Goal: Task Accomplishment & Management: Complete application form

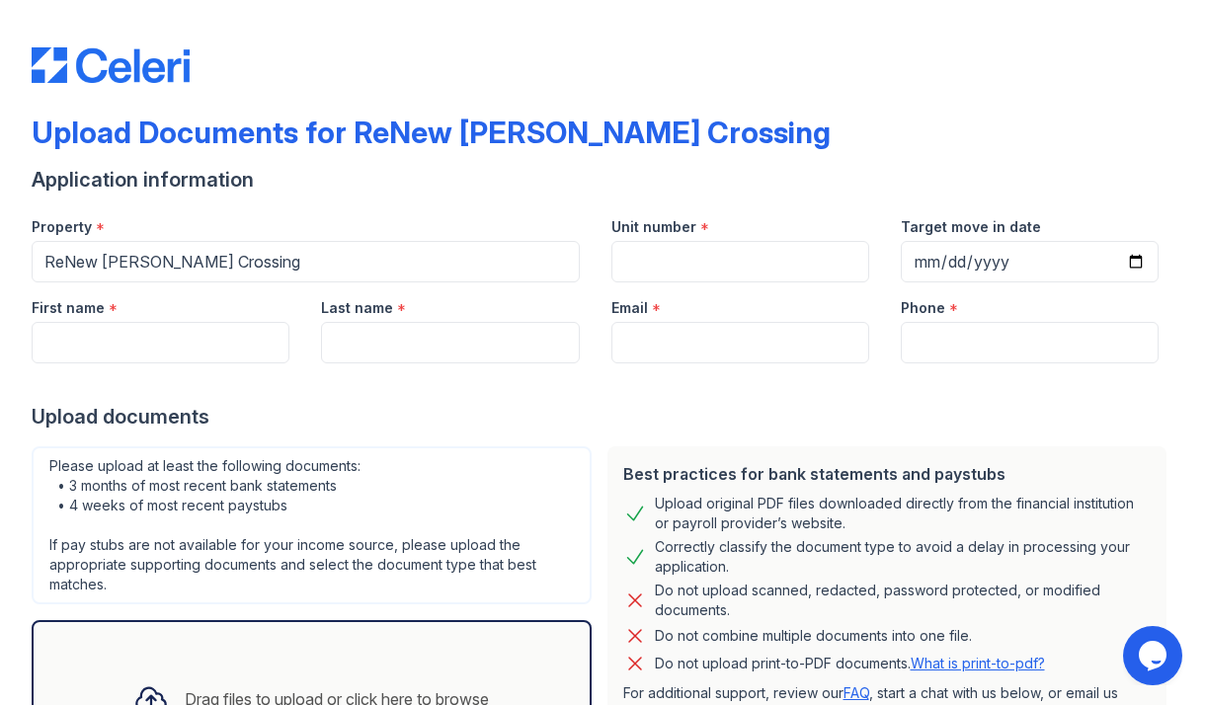
scroll to position [92, 0]
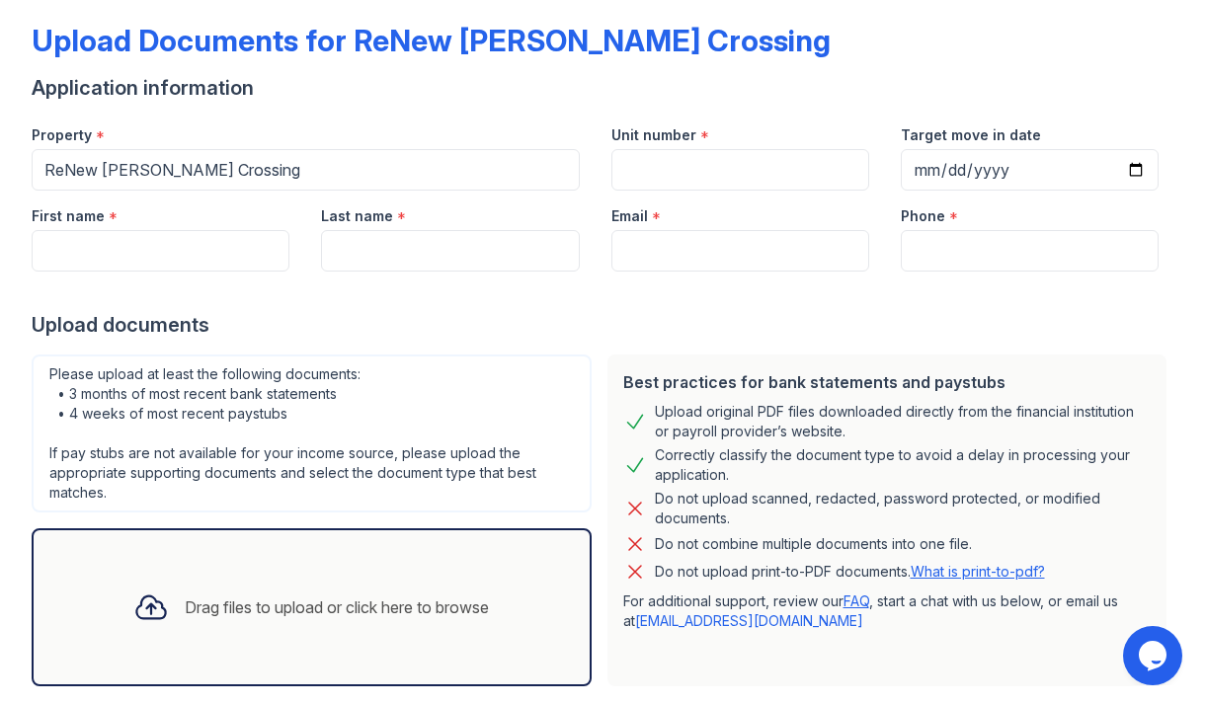
click at [944, 576] on link "What is print-to-pdf?" at bounding box center [977, 571] width 134 height 17
click at [314, 595] on div "Drag files to upload or click here to browse" at bounding box center [337, 607] width 304 height 24
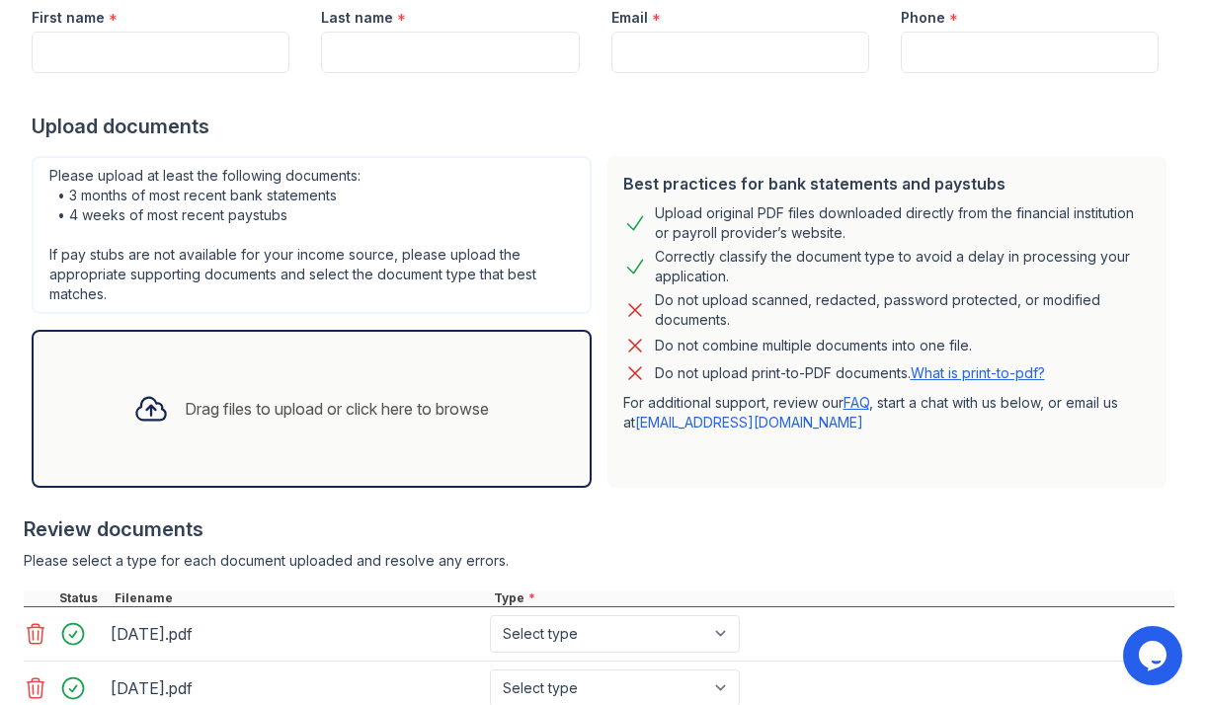
scroll to position [360, 0]
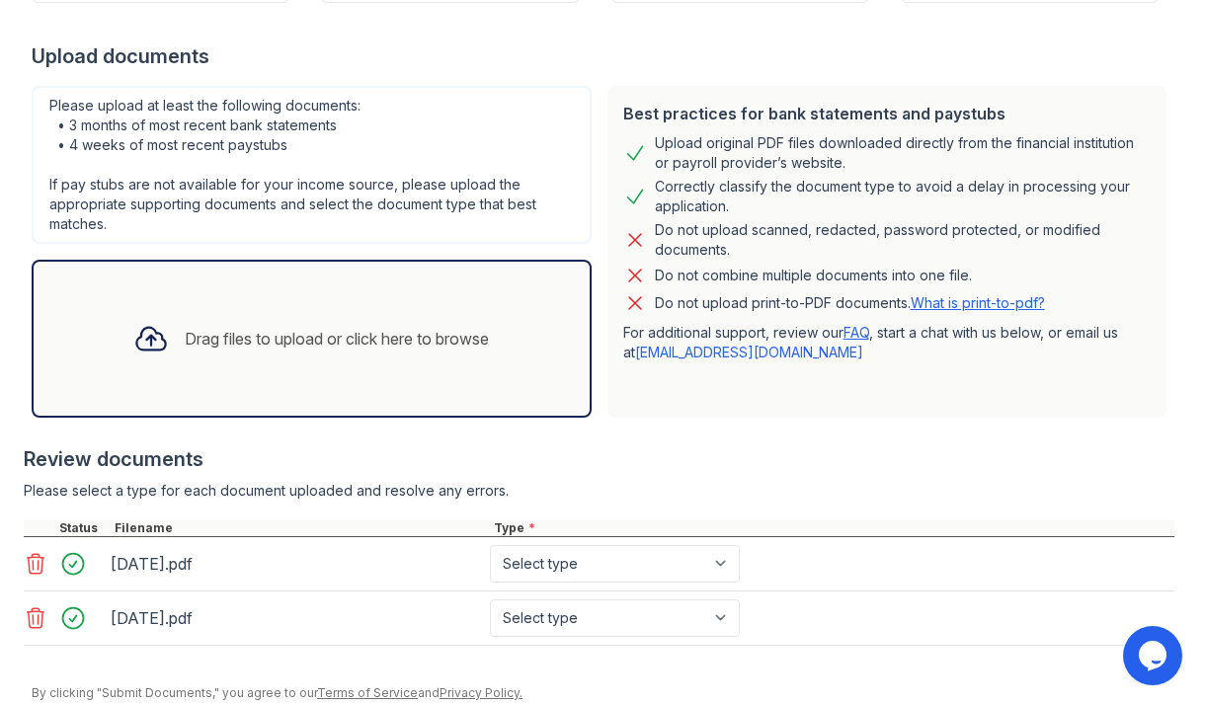
click at [37, 565] on icon at bounding box center [36, 564] width 24 height 24
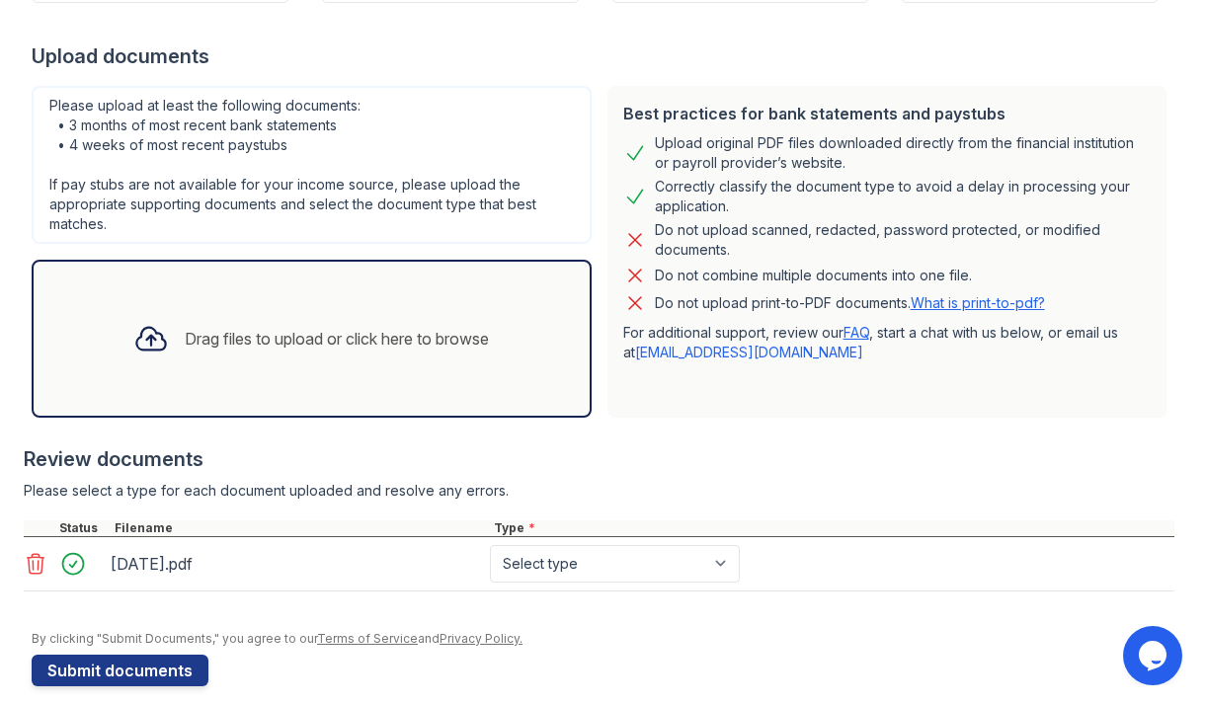
click at [441, 346] on div "Drag files to upload or click here to browse" at bounding box center [337, 339] width 304 height 24
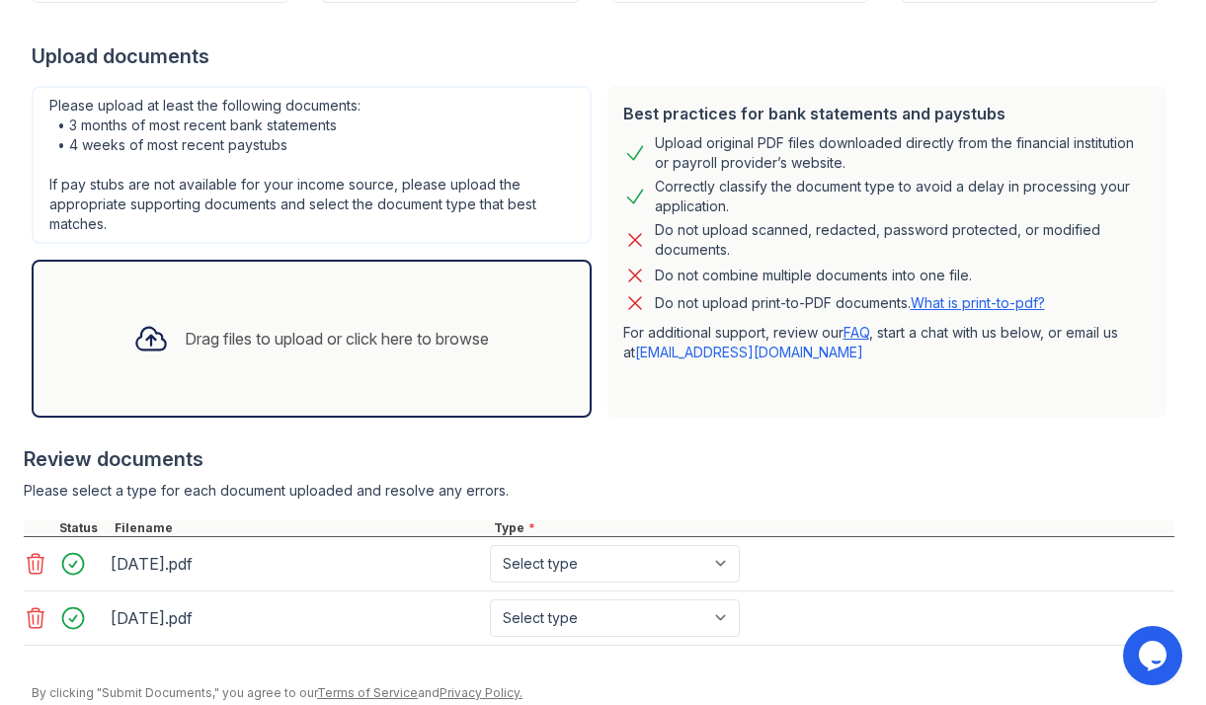
click at [367, 357] on div "Drag files to upload or click here to browse" at bounding box center [311, 338] width 387 height 67
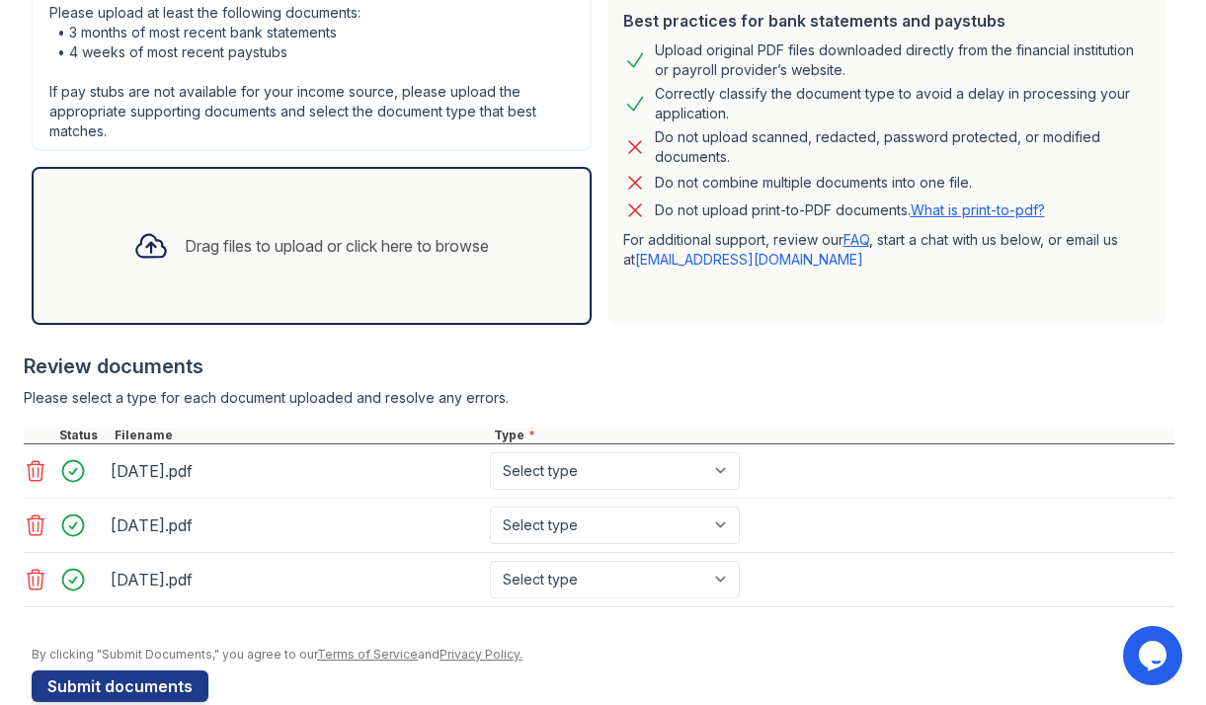
scroll to position [460, 0]
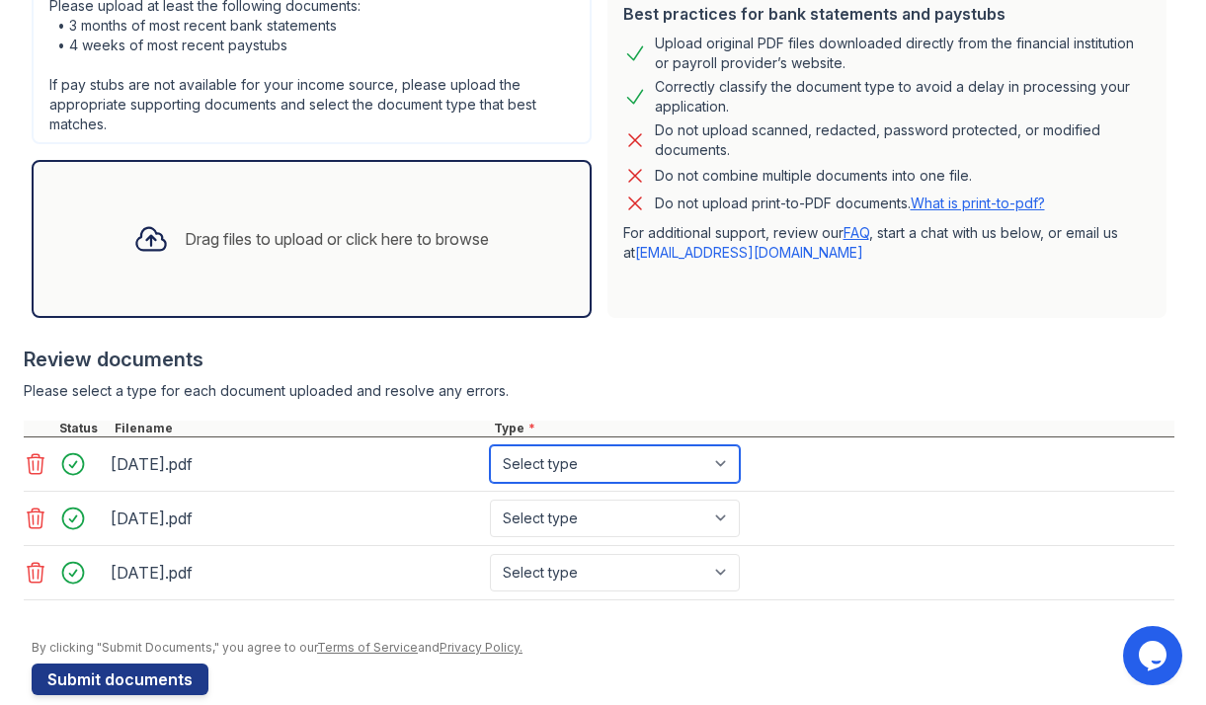
click at [732, 470] on select "Select type Paystub Bank Statement Offer Letter Tax Documents Benefit Award Let…" at bounding box center [615, 464] width 250 height 38
select select "bank_statement"
click at [490, 445] on select "Select type Paystub Bank Statement Offer Letter Tax Documents Benefit Award Let…" at bounding box center [615, 464] width 250 height 38
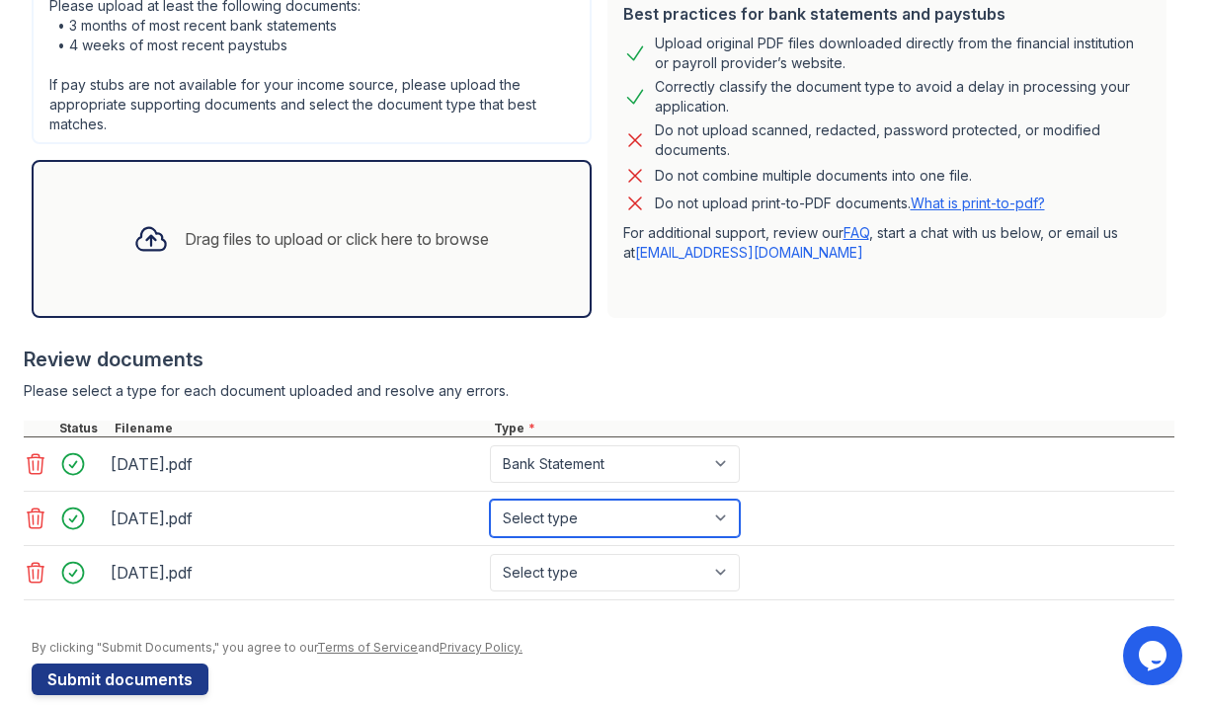
click at [727, 517] on select "Select type Paystub Bank Statement Offer Letter Tax Documents Benefit Award Let…" at bounding box center [615, 519] width 250 height 38
select select "bank_statement"
click at [490, 500] on select "Select type Paystub Bank Statement Offer Letter Tax Documents Benefit Award Let…" at bounding box center [615, 519] width 250 height 38
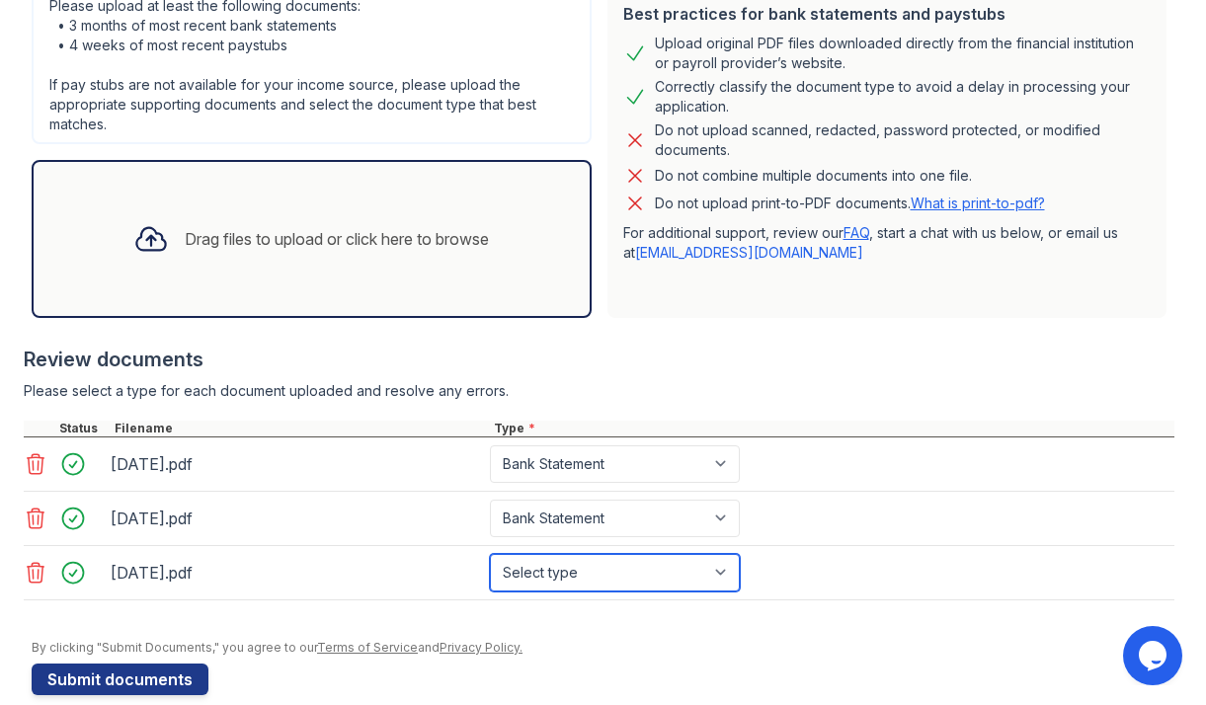
click at [727, 571] on select "Select type Paystub Bank Statement Offer Letter Tax Documents Benefit Award Let…" at bounding box center [615, 573] width 250 height 38
select select "bank_statement"
click at [490, 554] on select "Select type Paystub Bank Statement Offer Letter Tax Documents Benefit Award Let…" at bounding box center [615, 573] width 250 height 38
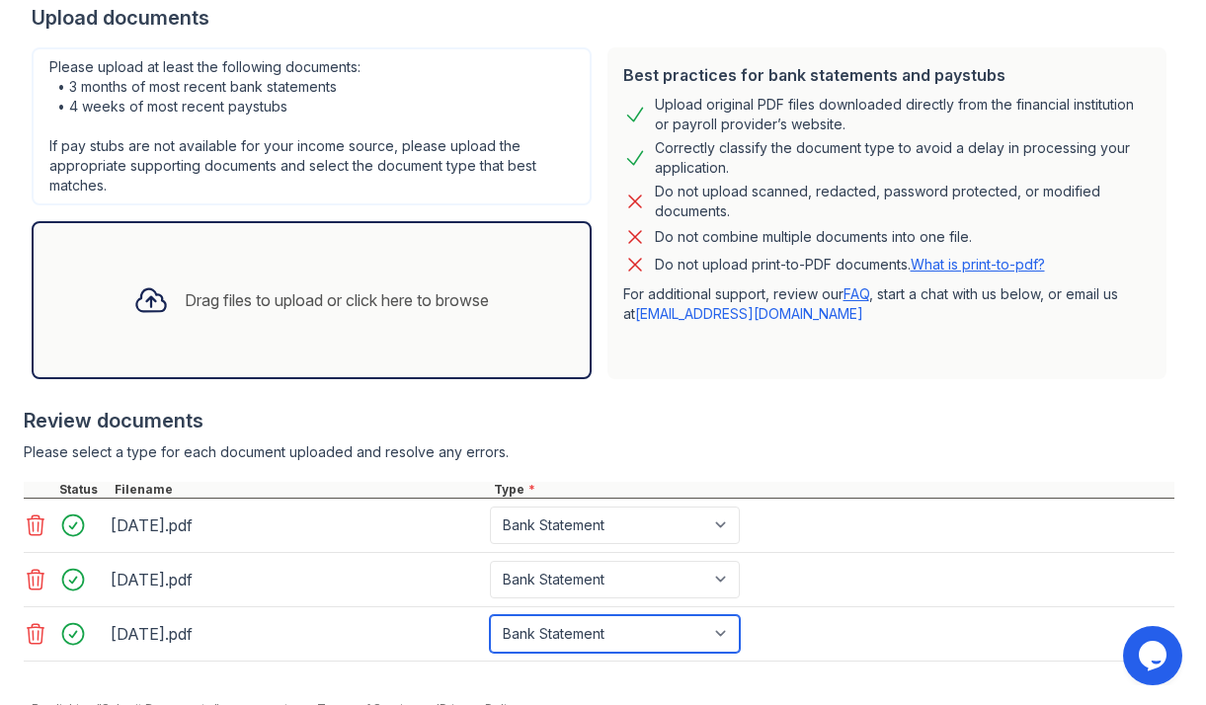
scroll to position [398, 0]
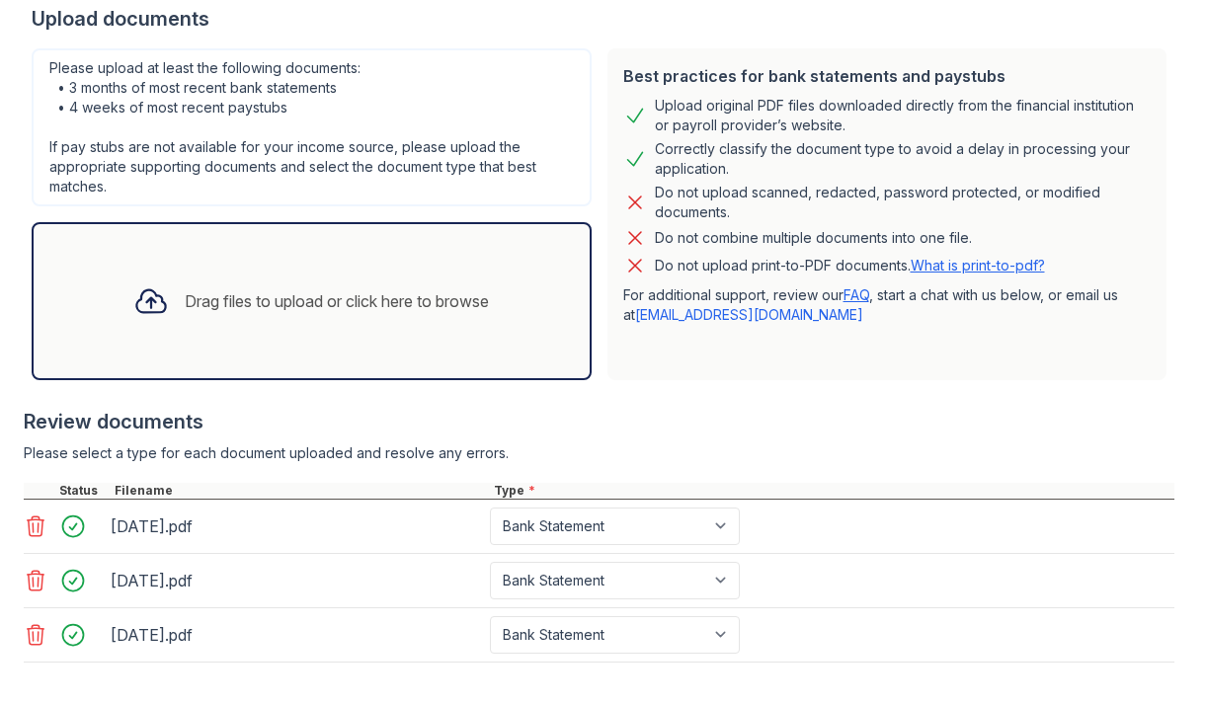
click at [245, 302] on div "Drag files to upload or click here to browse" at bounding box center [337, 301] width 304 height 24
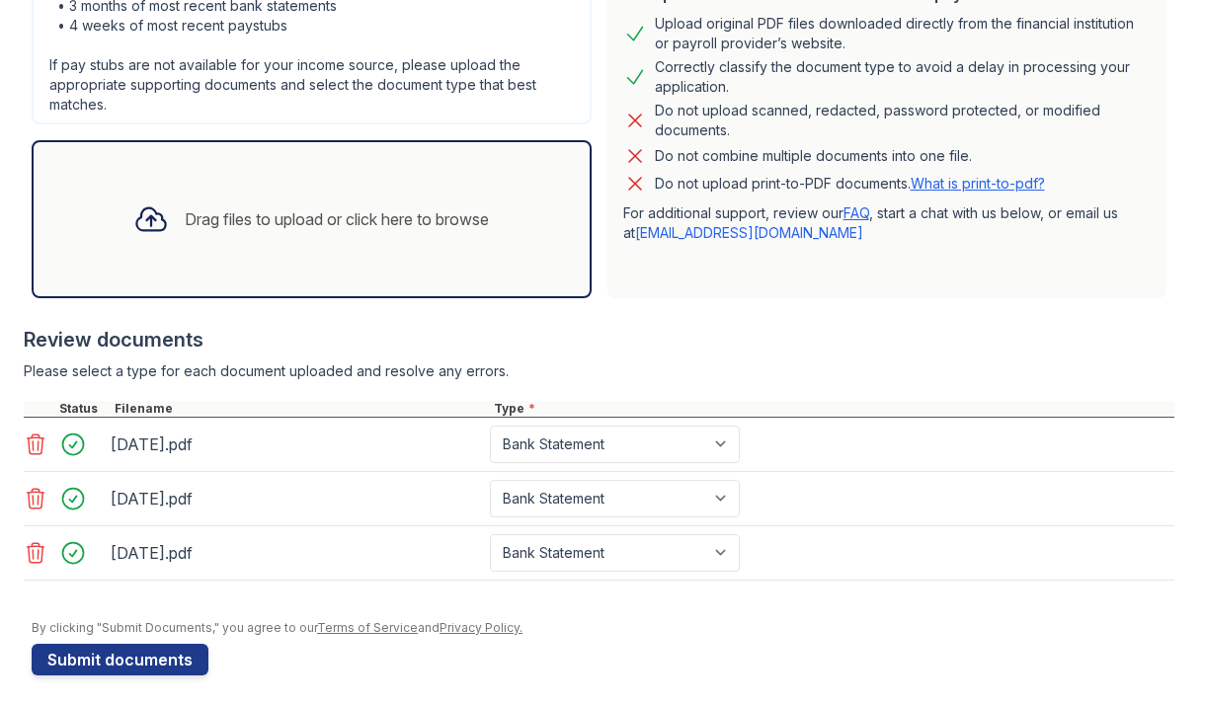
scroll to position [490, 0]
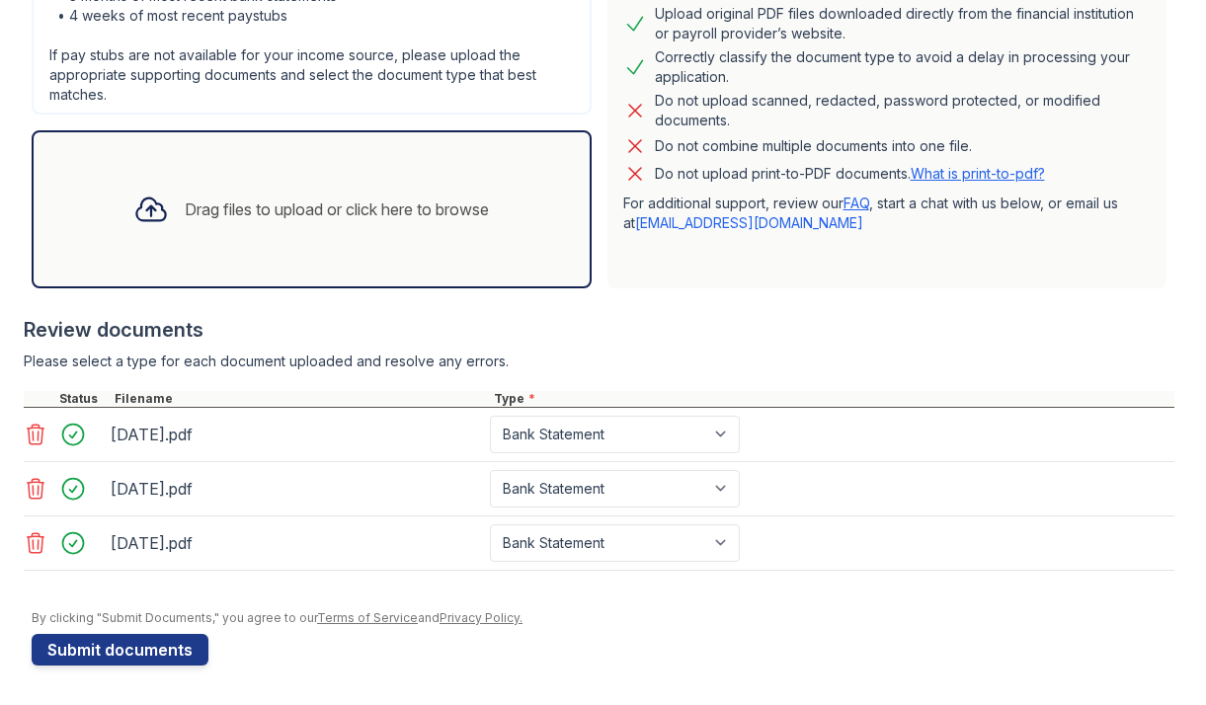
click at [264, 242] on div "Drag files to upload or click here to browse" at bounding box center [311, 209] width 387 height 67
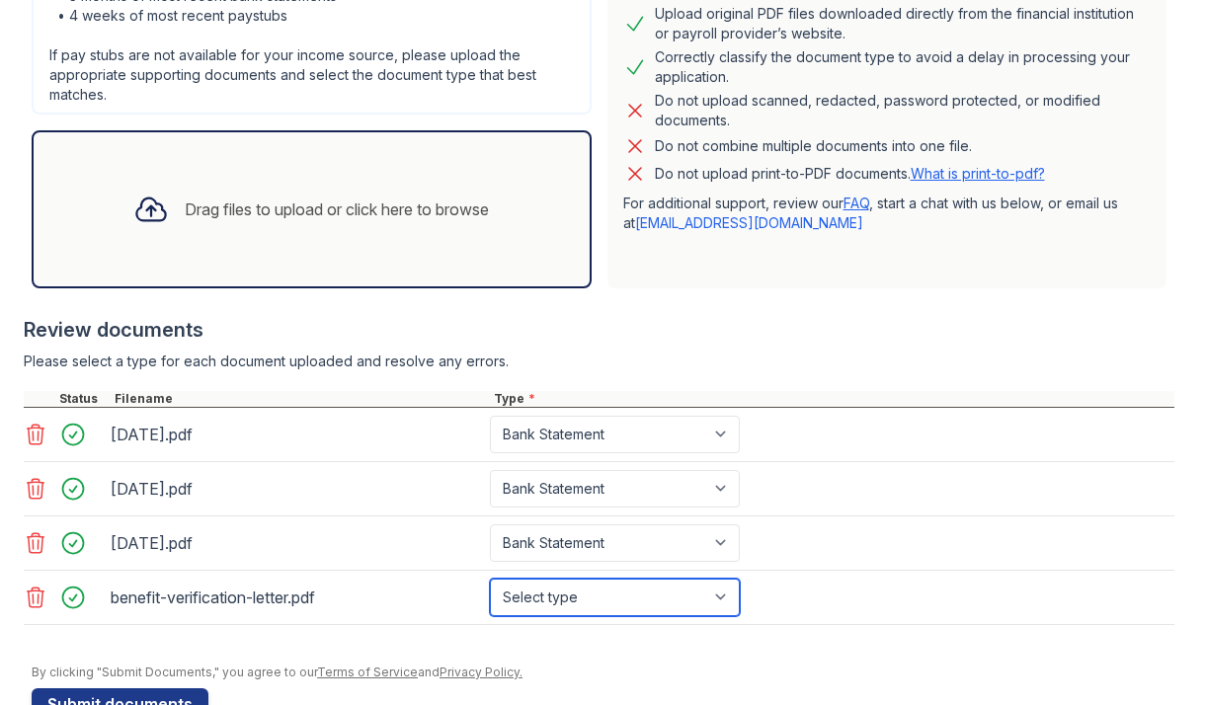
click at [716, 604] on select "Select type Paystub Bank Statement Offer Letter Tax Documents Benefit Award Let…" at bounding box center [615, 598] width 250 height 38
select select "paystub"
click at [490, 579] on select "Select type Paystub Bank Statement Offer Letter Tax Documents Benefit Award Let…" at bounding box center [615, 598] width 250 height 38
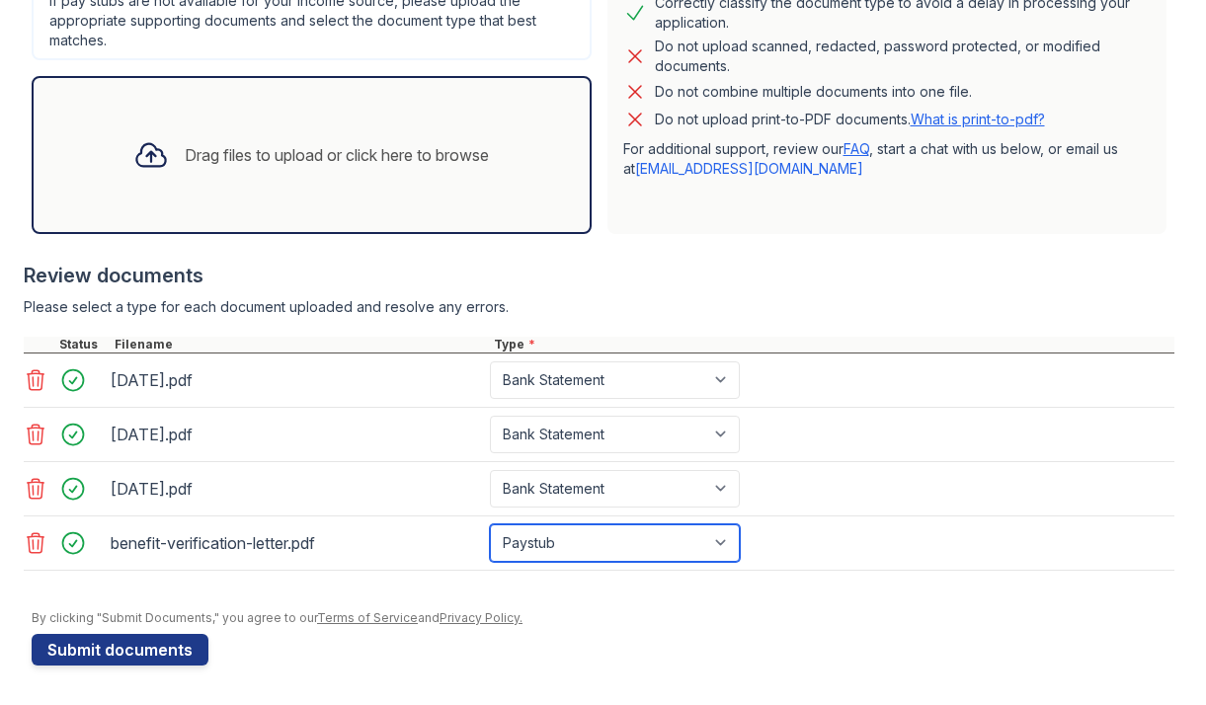
click at [731, 544] on select "Select type Paystub Bank Statement Offer Letter Tax Documents Benefit Award Let…" at bounding box center [615, 543] width 250 height 38
click at [490, 524] on select "Select type Paystub Bank Statement Offer Letter Tax Documents Benefit Award Let…" at bounding box center [615, 543] width 250 height 38
click at [294, 171] on div "Drag files to upload or click here to browse" at bounding box center [311, 154] width 387 height 67
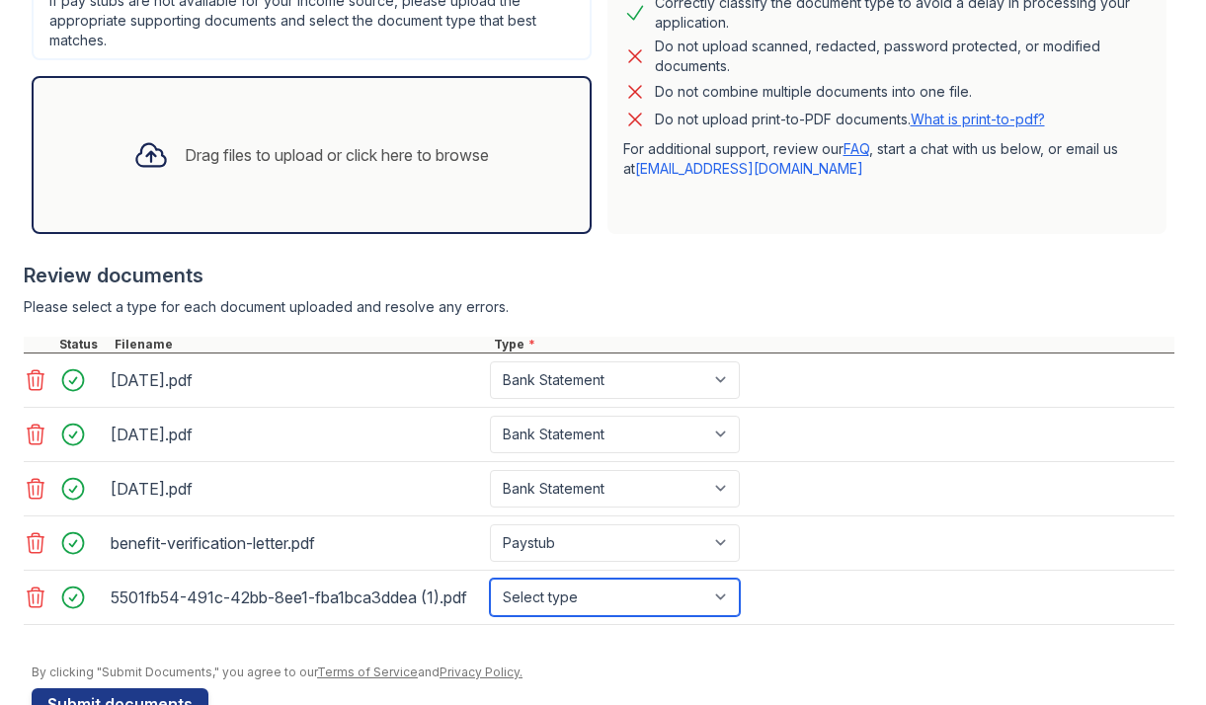
click at [725, 598] on select "Select type Paystub Bank Statement Offer Letter Tax Documents Benefit Award Let…" at bounding box center [615, 598] width 250 height 38
select select "tax_documents"
click at [490, 579] on select "Select type Paystub Bank Statement Offer Letter Tax Documents Benefit Award Let…" at bounding box center [615, 598] width 250 height 38
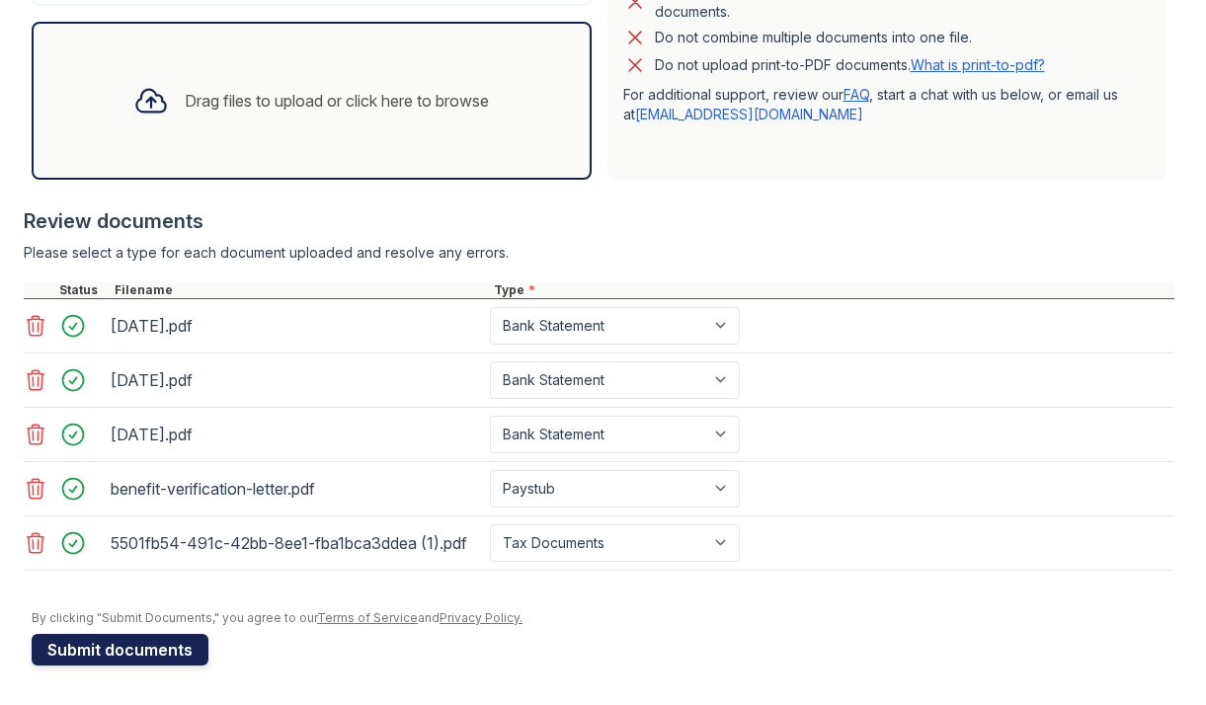
click at [197, 651] on button "Submit documents" at bounding box center [120, 650] width 177 height 32
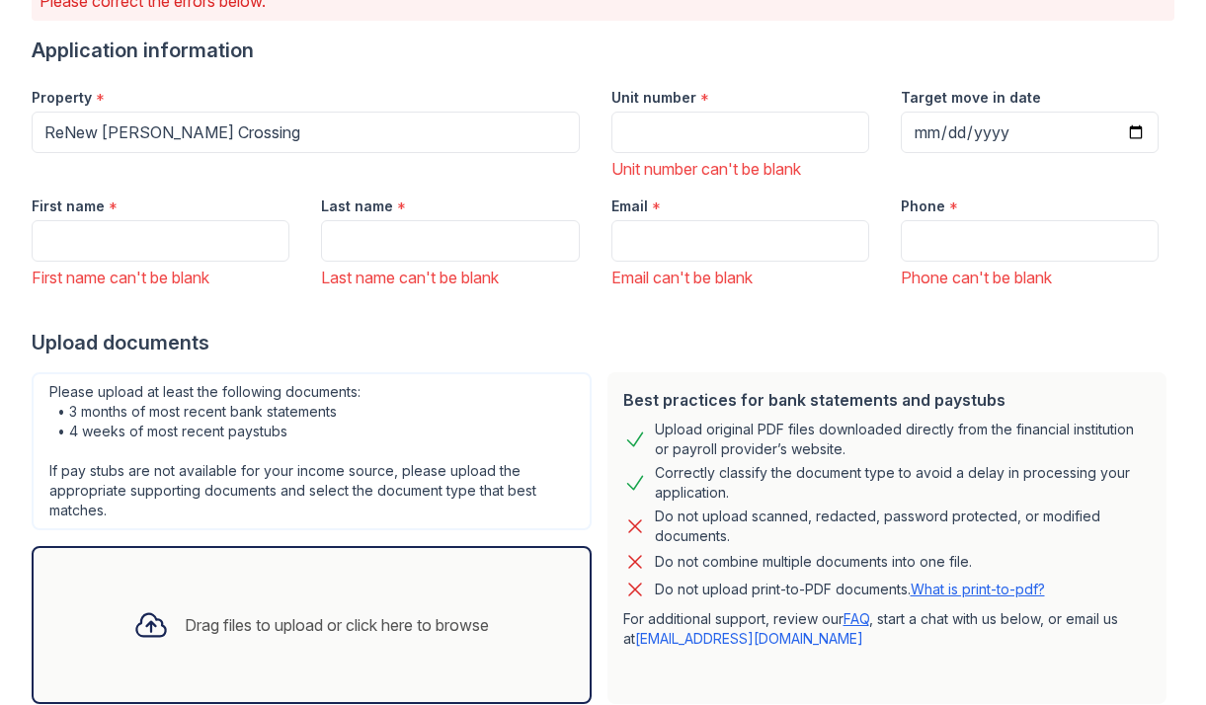
scroll to position [182, 0]
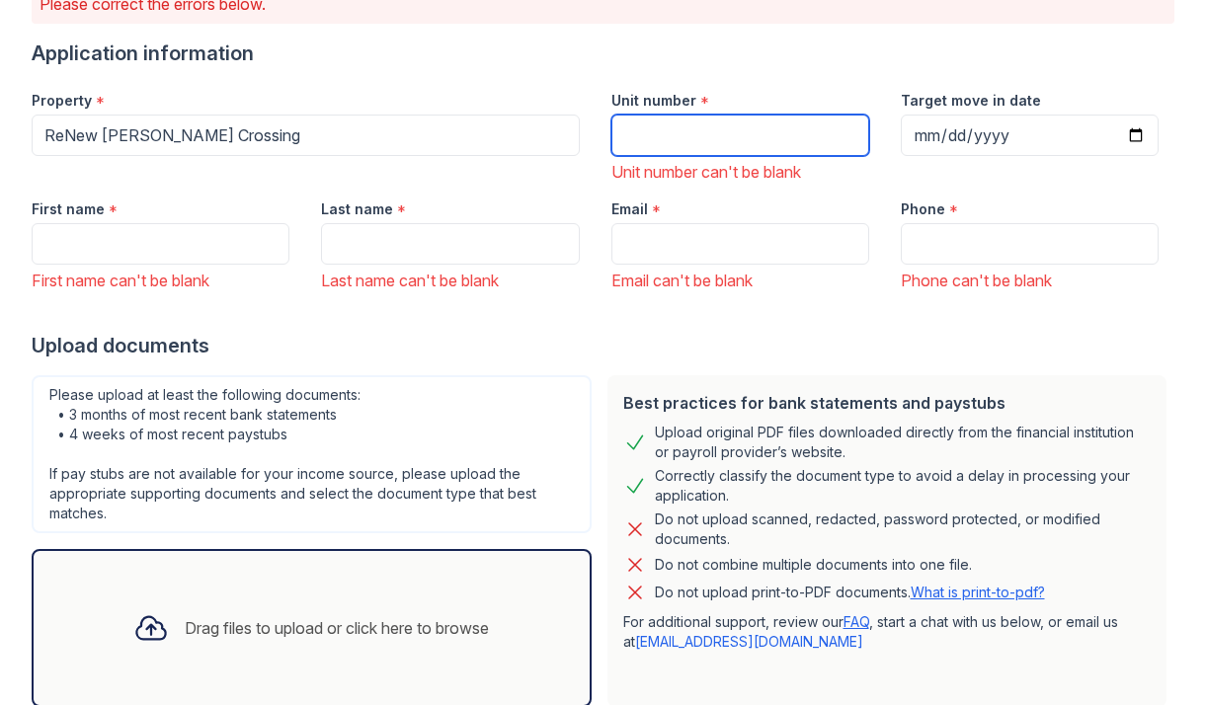
click at [643, 144] on input "Unit number" at bounding box center [740, 135] width 258 height 41
type input "11-3133D"
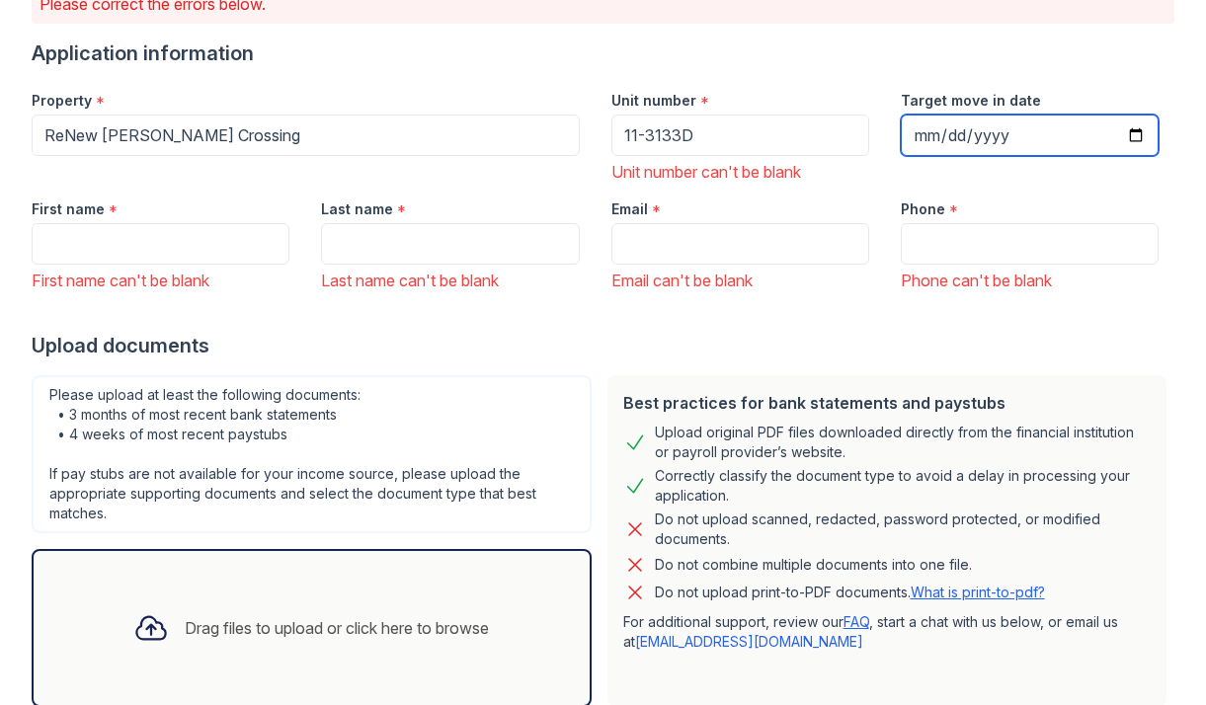
click at [1134, 131] on input "Target move in date" at bounding box center [1030, 135] width 258 height 41
type input "2025-08-31"
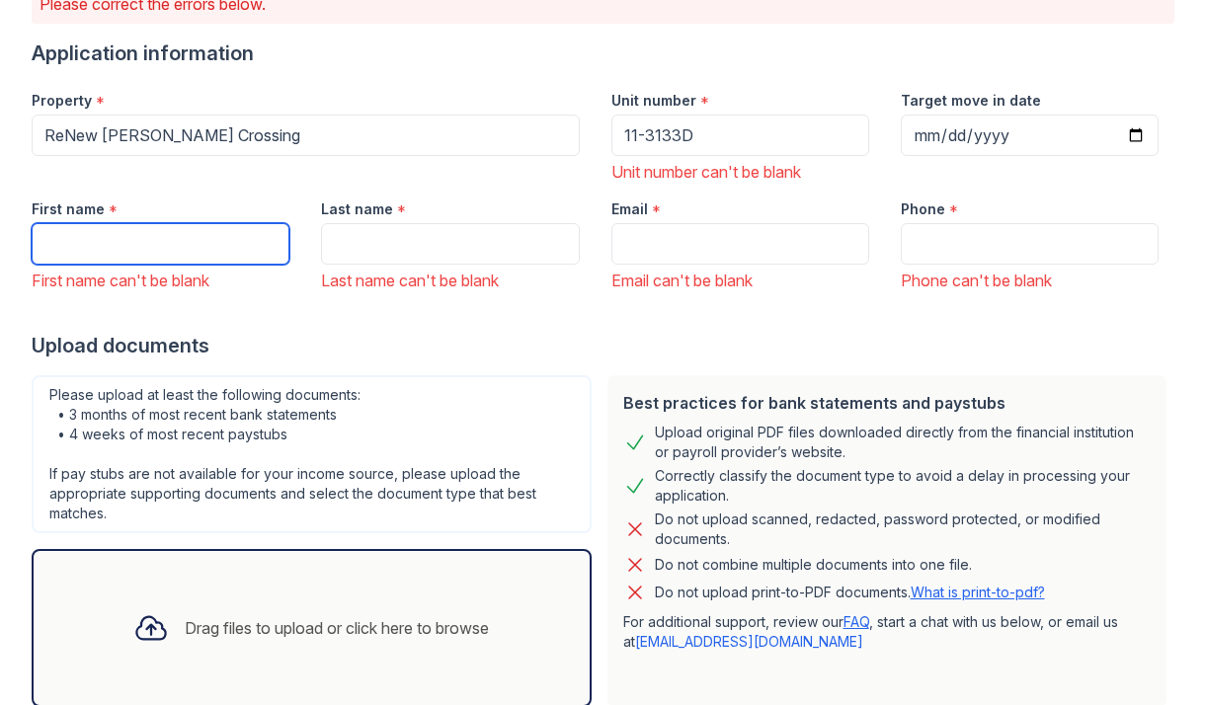
click at [214, 248] on input "First name" at bounding box center [161, 243] width 258 height 41
type input "Paulette"
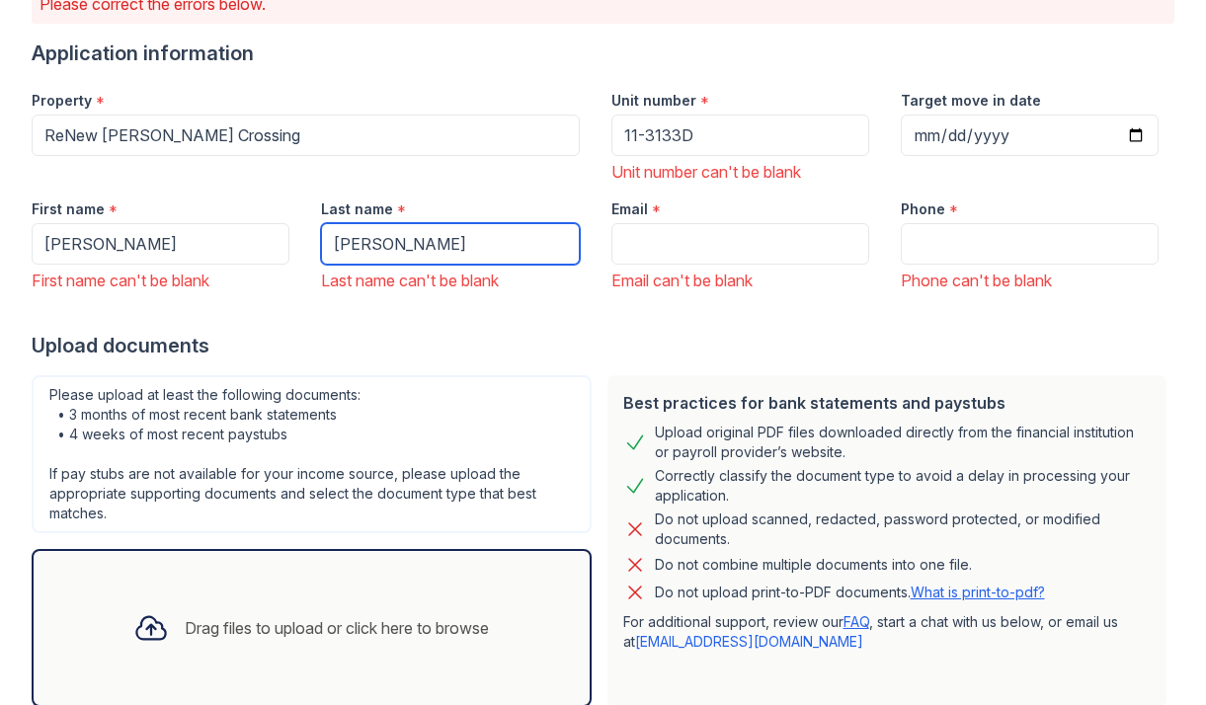
type input "Manning"
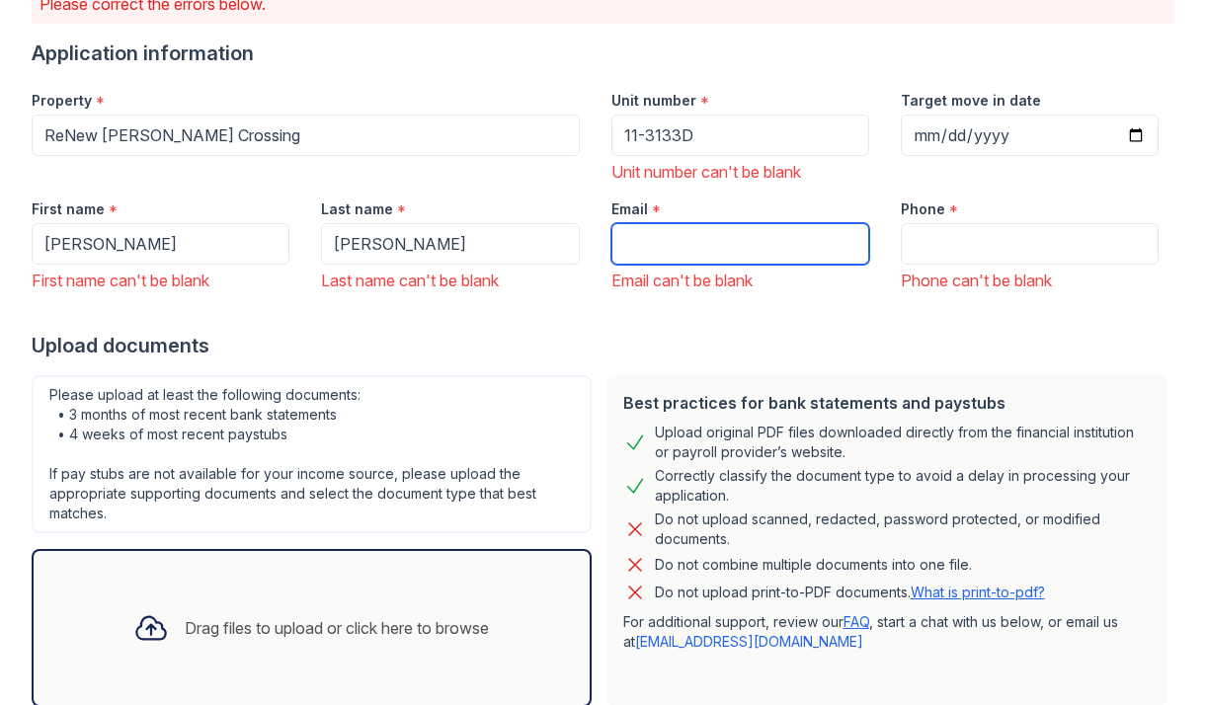
type input "a"
type input "paulettemanning@icloud.com"
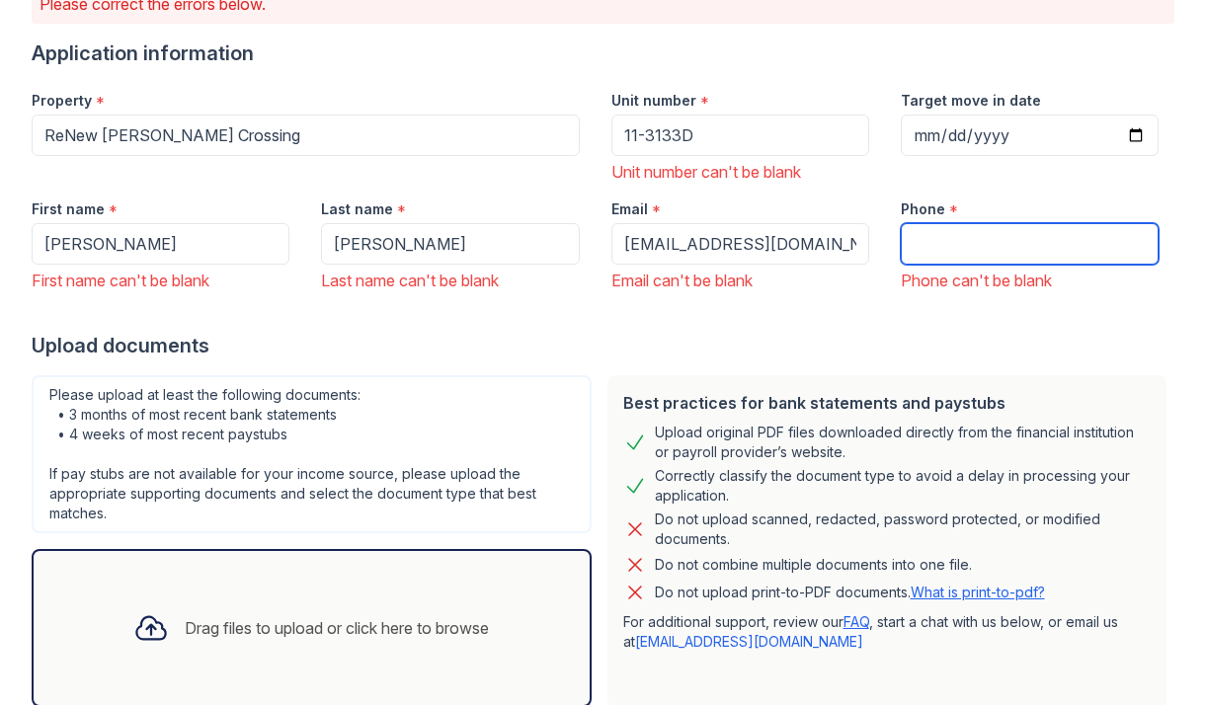
click at [911, 238] on input "Phone" at bounding box center [1030, 243] width 258 height 41
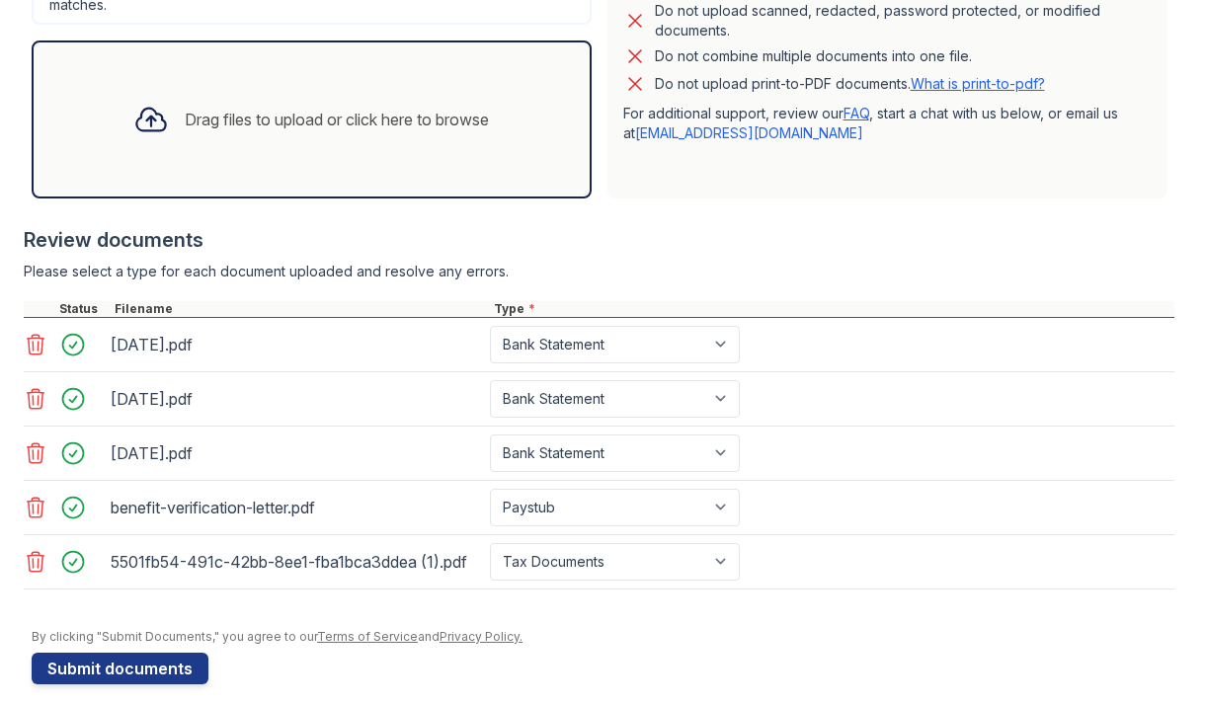
scroll to position [696, 0]
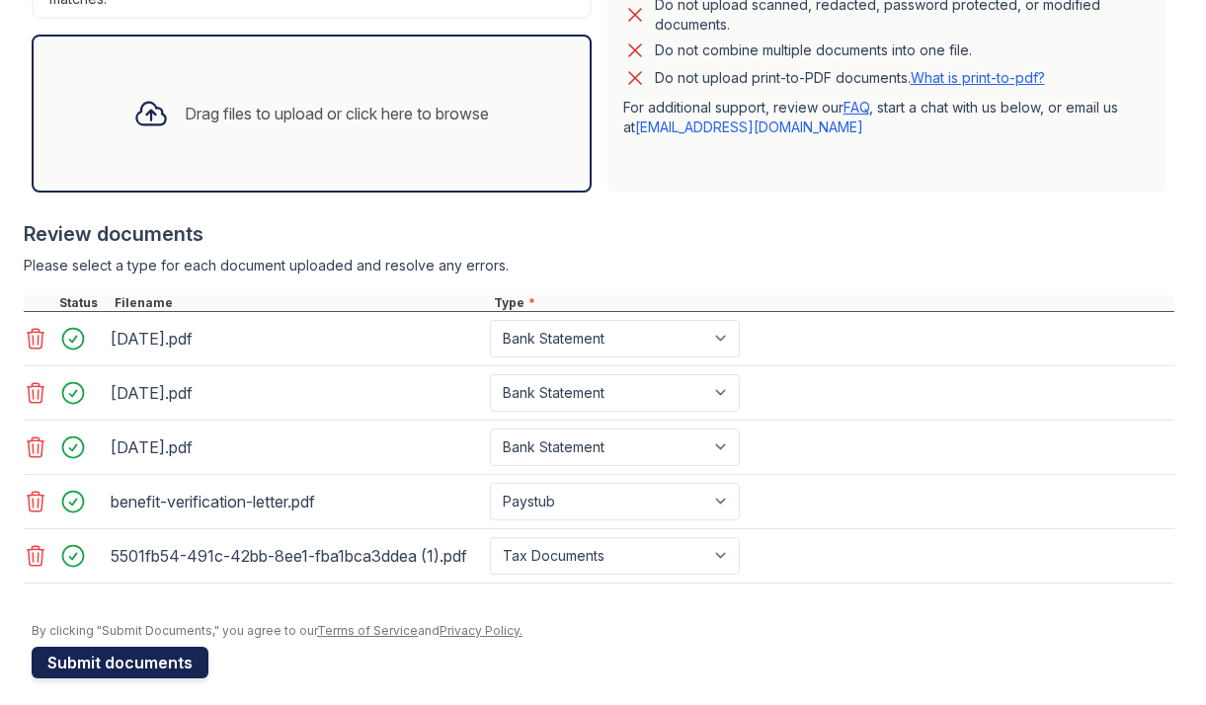
type input "7347870376"
click at [187, 667] on button "Submit documents" at bounding box center [120, 663] width 177 height 32
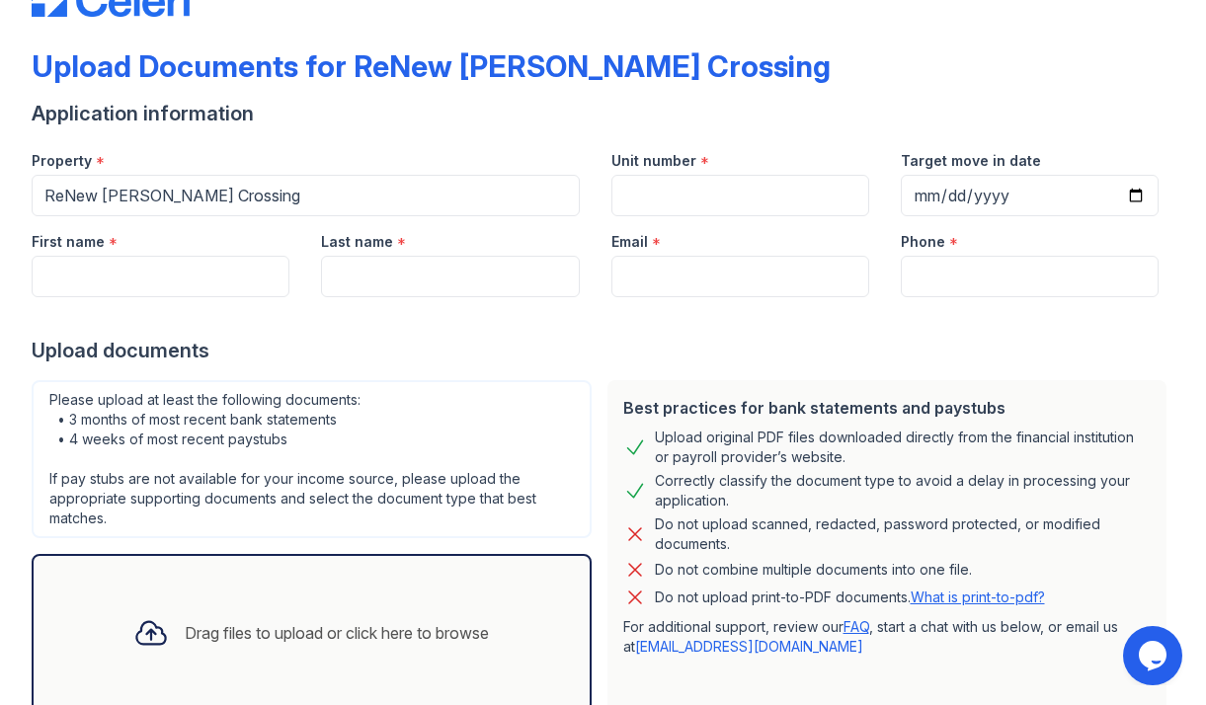
scroll to position [67, 0]
